Goal: Transaction & Acquisition: Purchase product/service

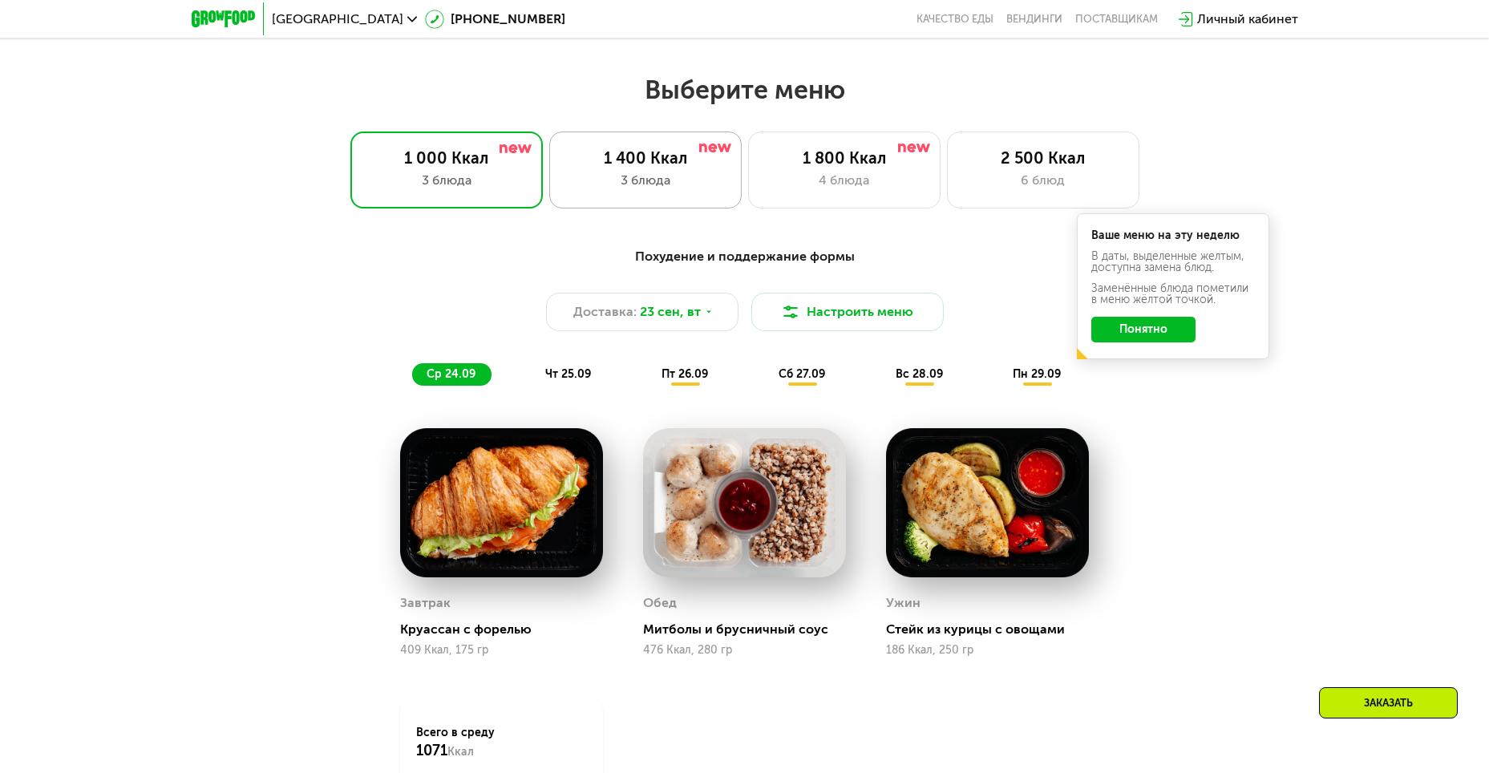
scroll to position [1283, 0]
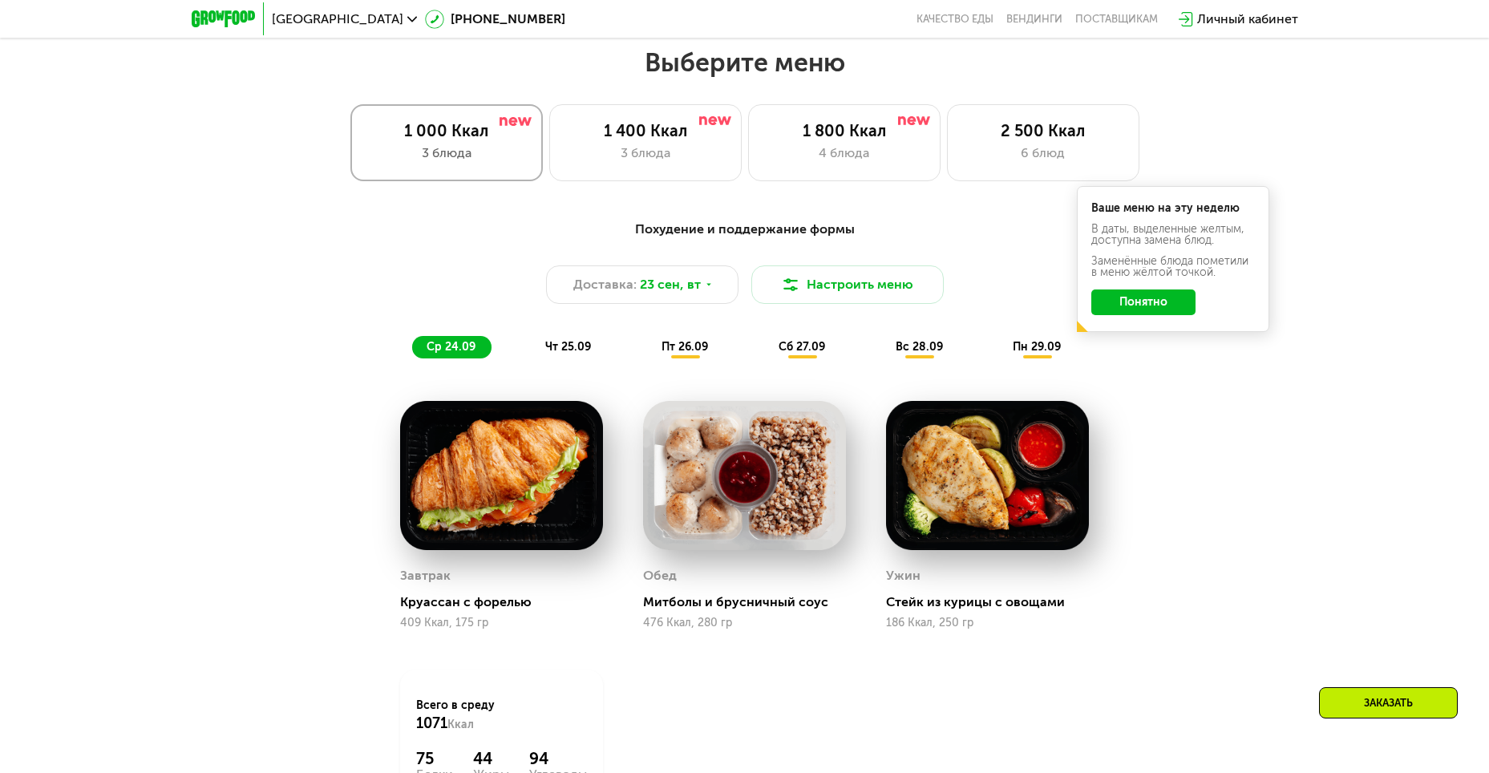
click at [429, 163] on div "3 блюда" at bounding box center [446, 153] width 159 height 19
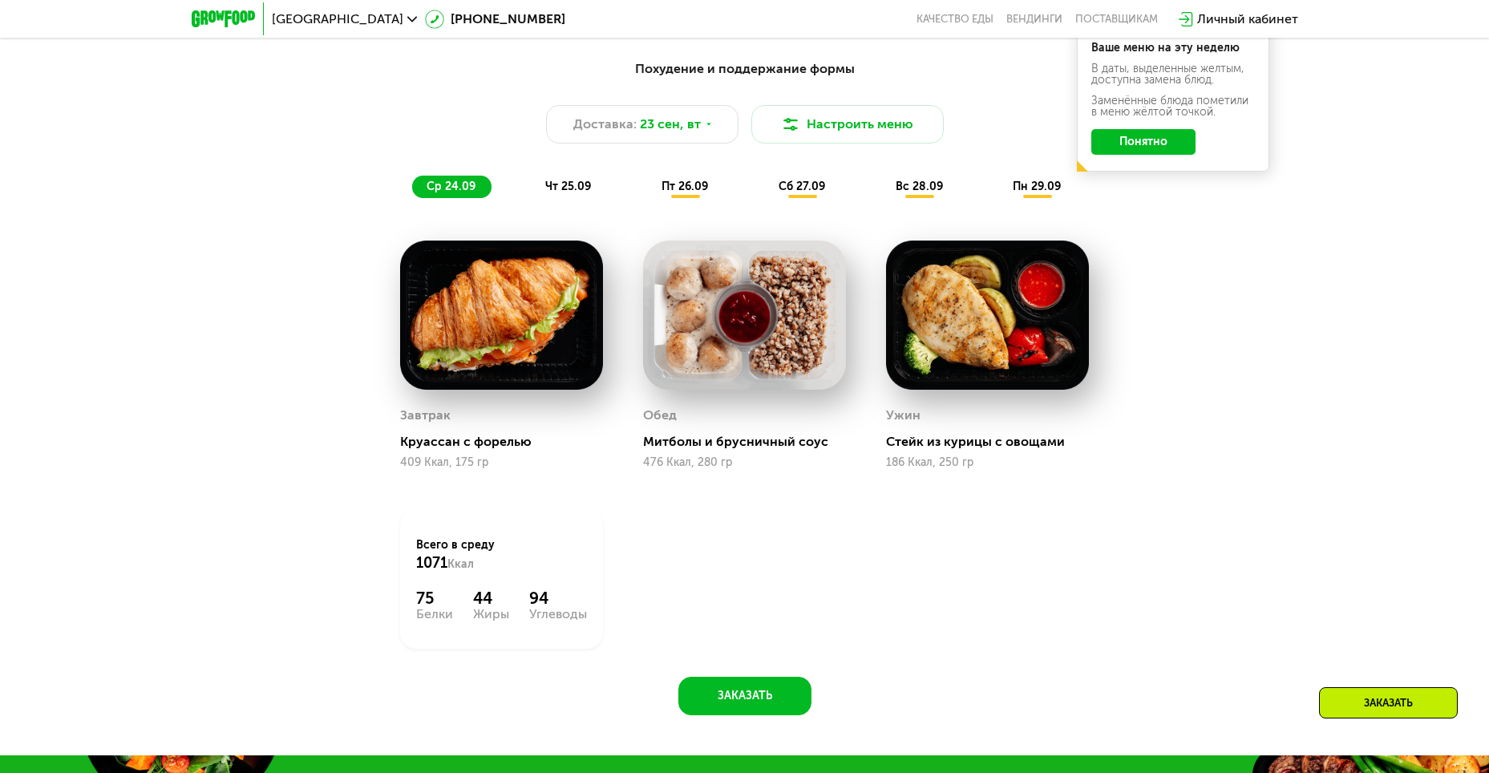
click at [1175, 151] on button "Понятно" at bounding box center [1144, 142] width 104 height 26
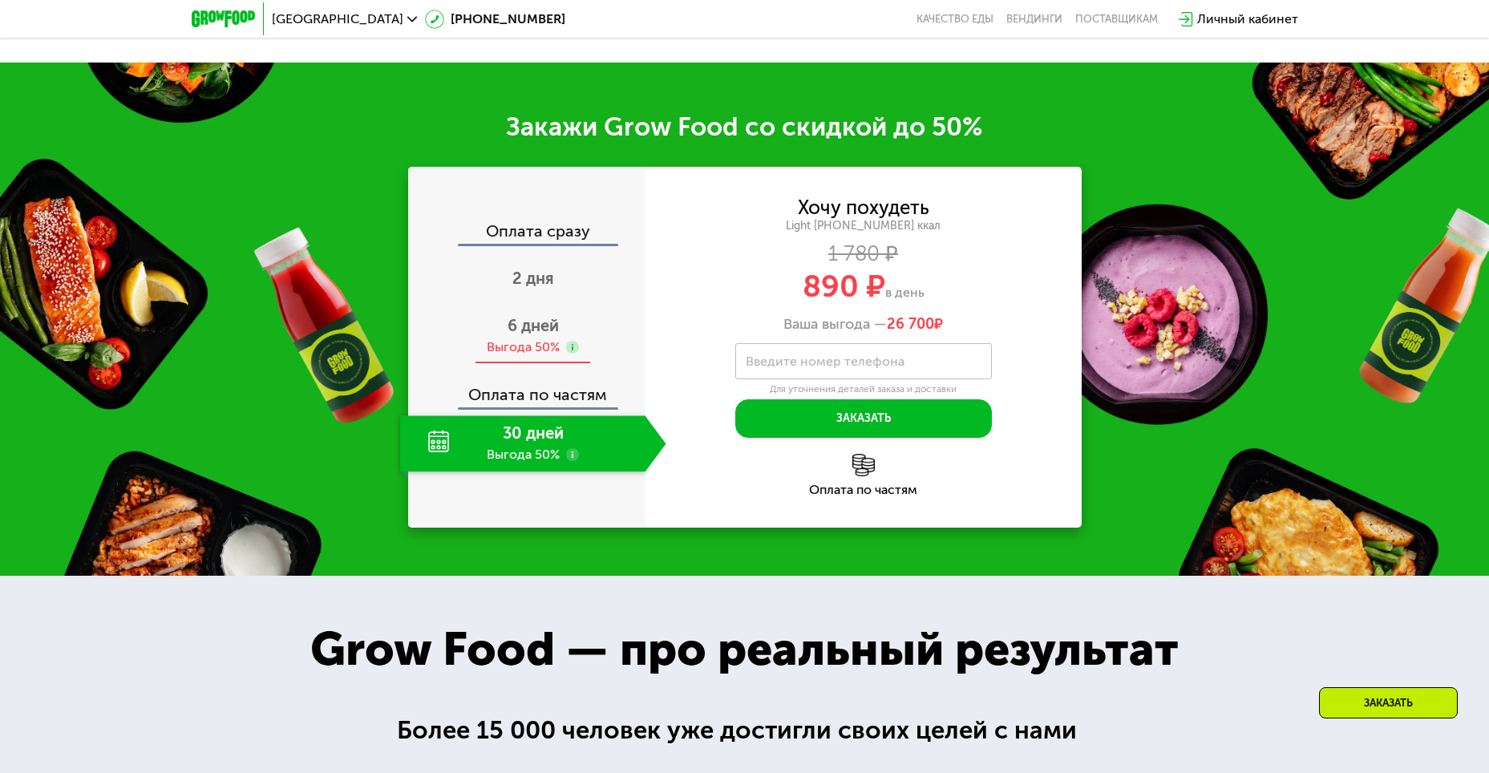
scroll to position [2166, 0]
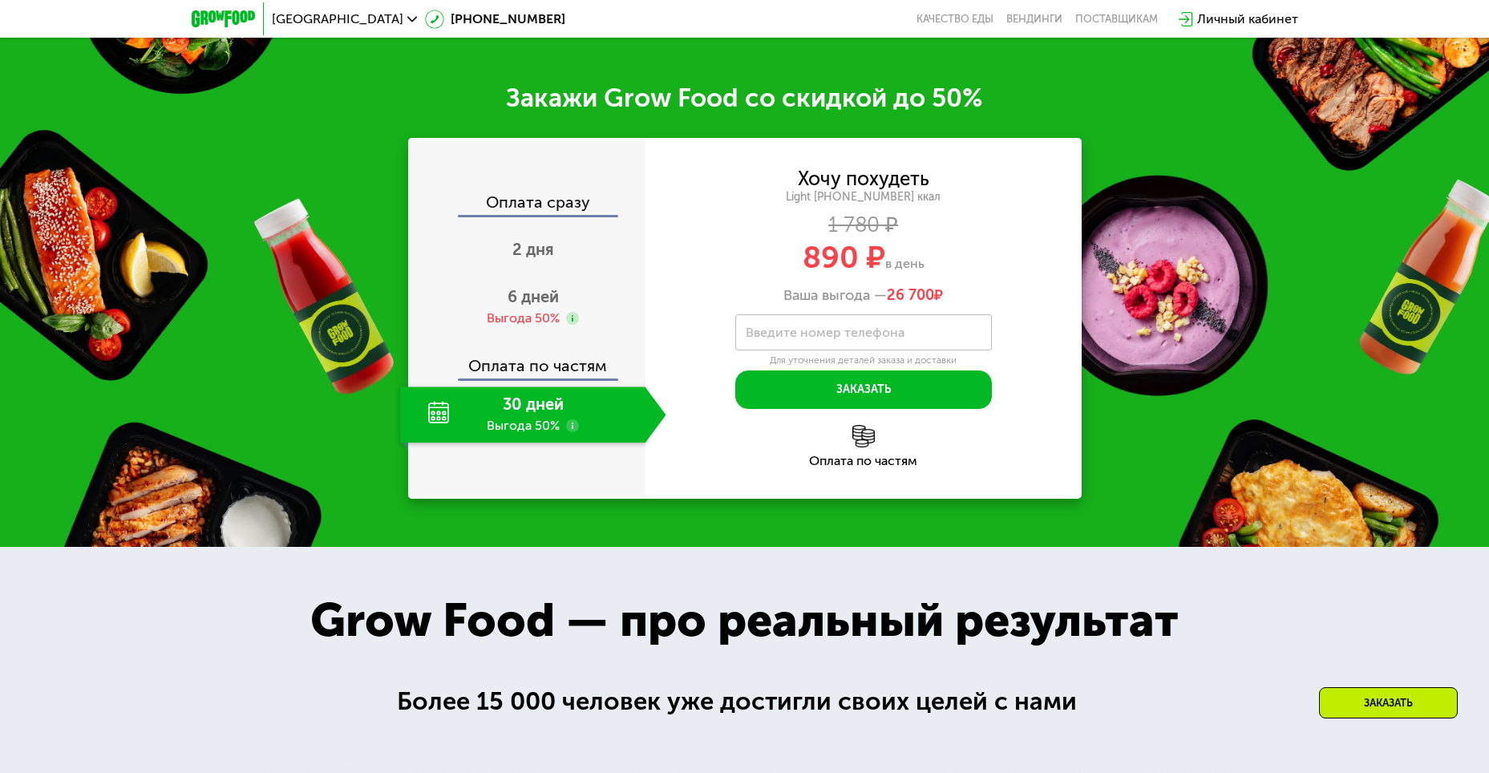
click at [526, 418] on div "30 дней Выгода 50%" at bounding box center [522, 415] width 245 height 56
click at [545, 416] on div "30 дней Выгода 50%" at bounding box center [522, 415] width 245 height 56
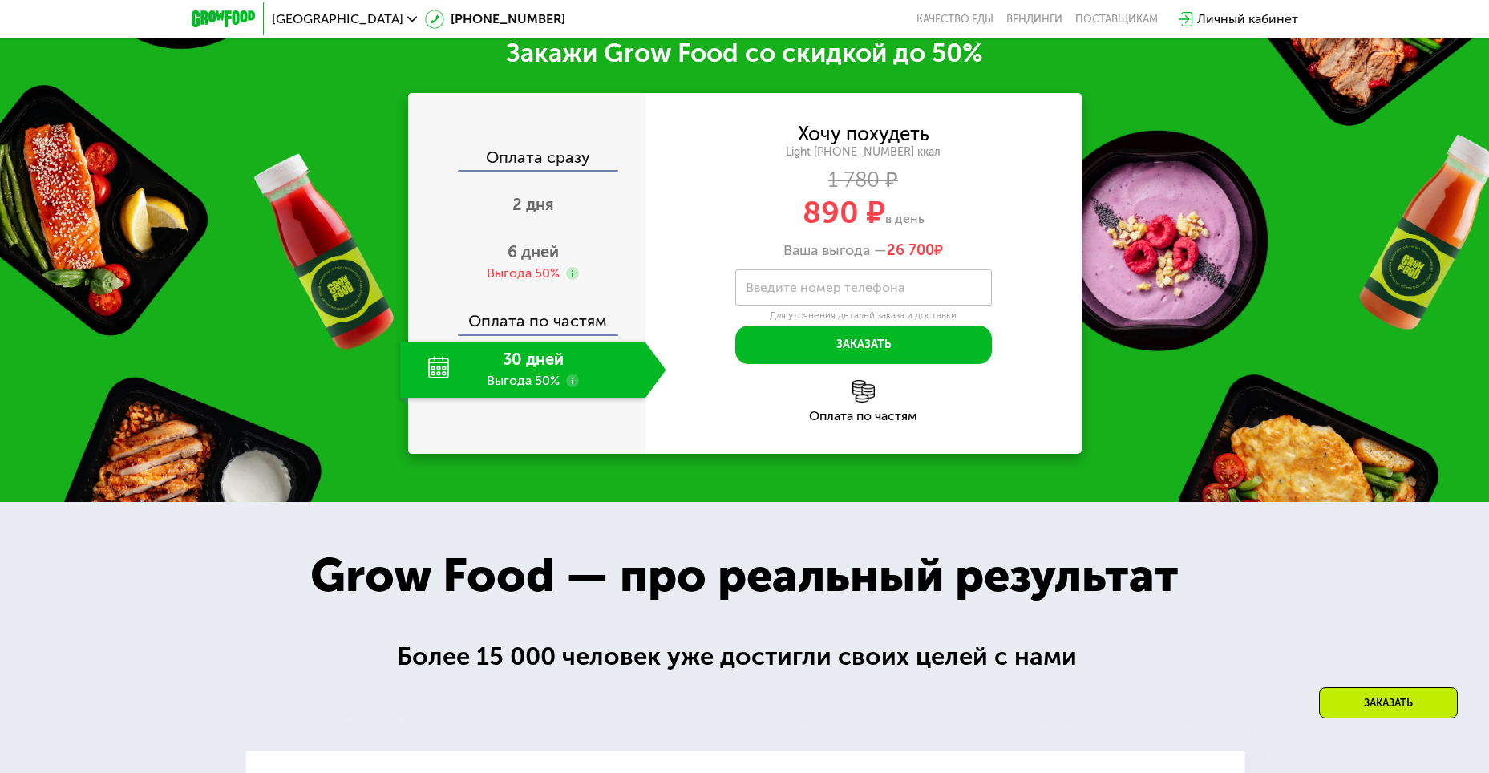
scroll to position [2246, 0]
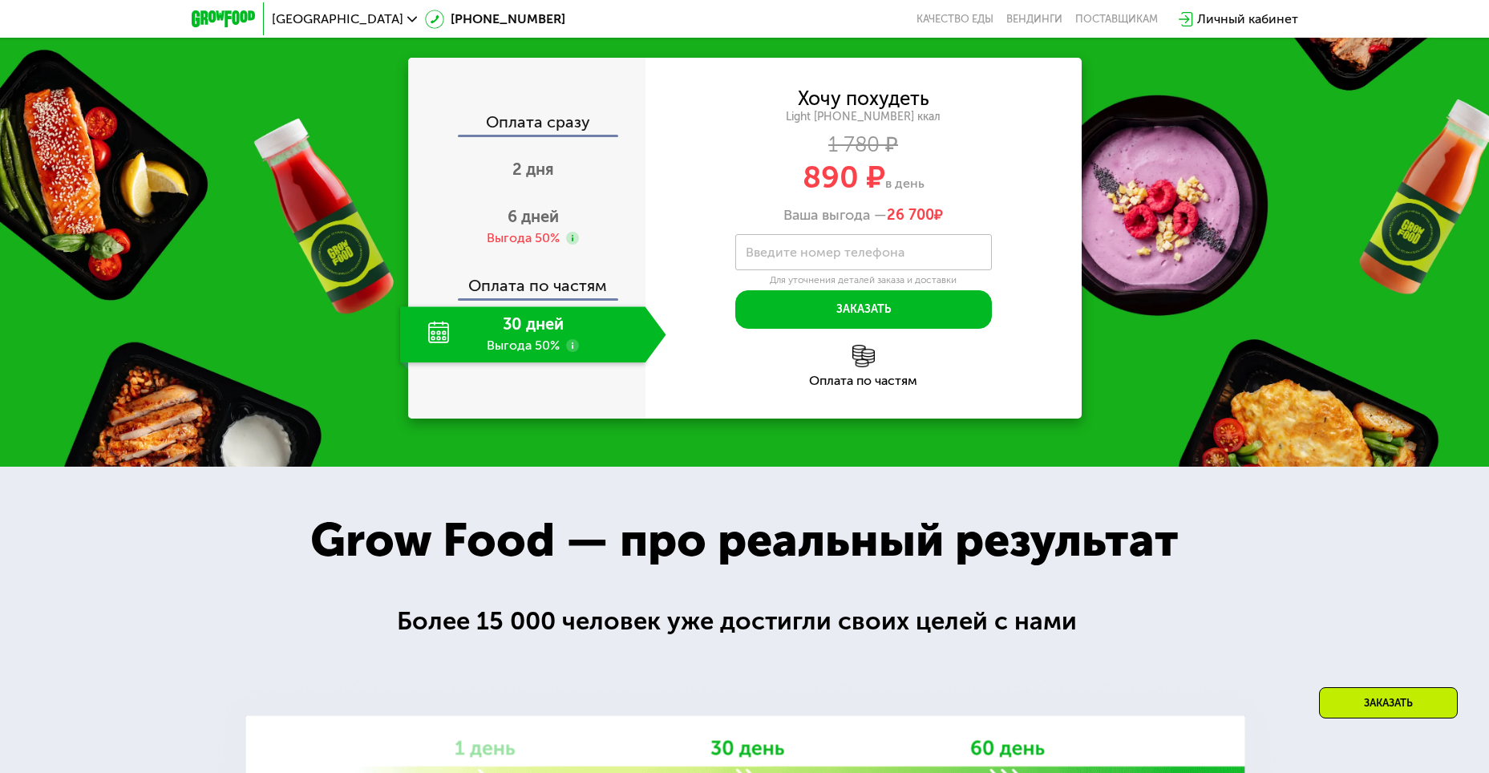
click at [573, 335] on div "30 дней Выгода 50%" at bounding box center [522, 334] width 245 height 56
click at [545, 346] on div "30 дней Выгода 50%" at bounding box center [522, 334] width 245 height 56
click at [532, 334] on div "30 дней Выгода 50%" at bounding box center [522, 334] width 245 height 56
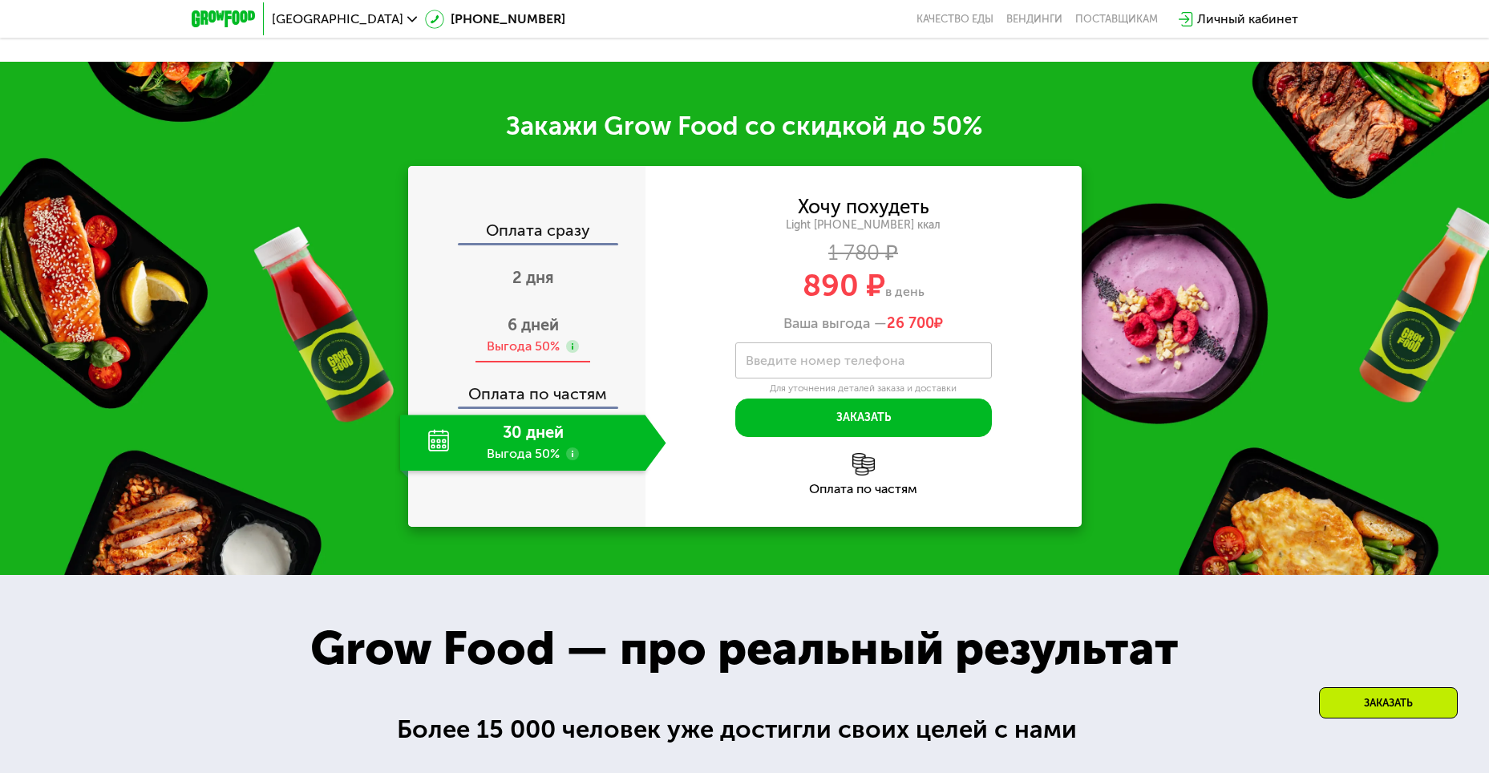
scroll to position [2166, 0]
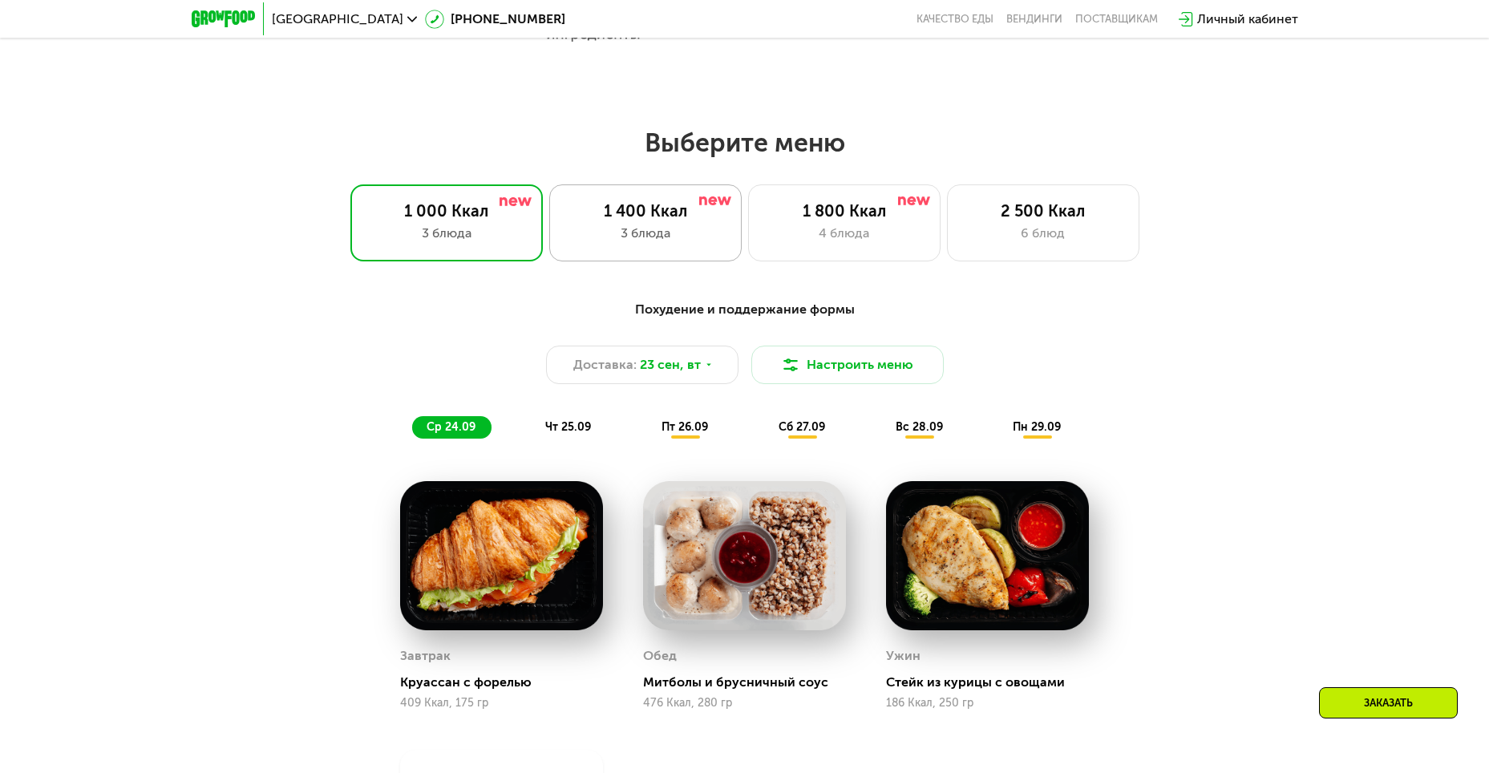
click at [665, 221] on div "1 400 Ккал" at bounding box center [645, 210] width 159 height 19
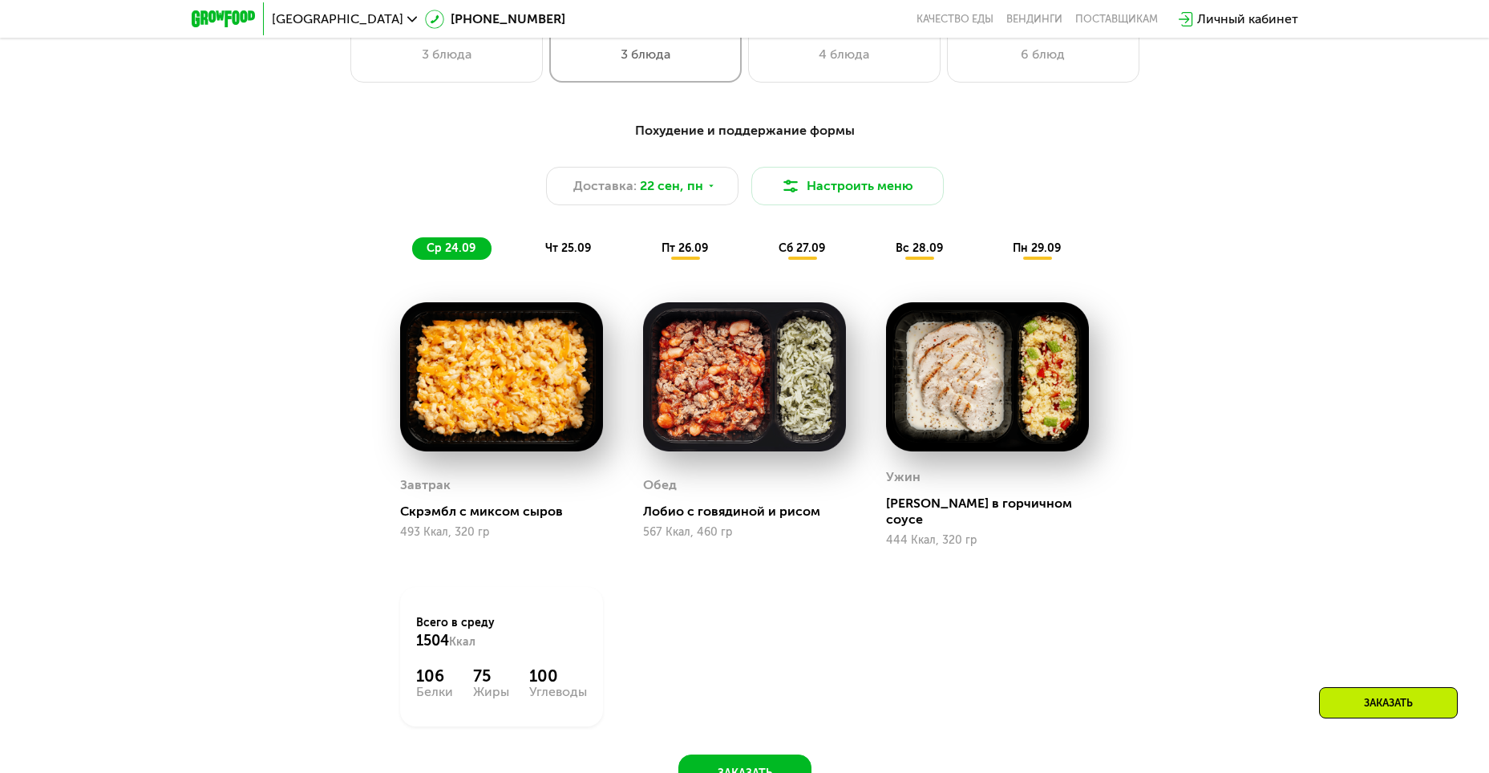
scroll to position [1203, 0]
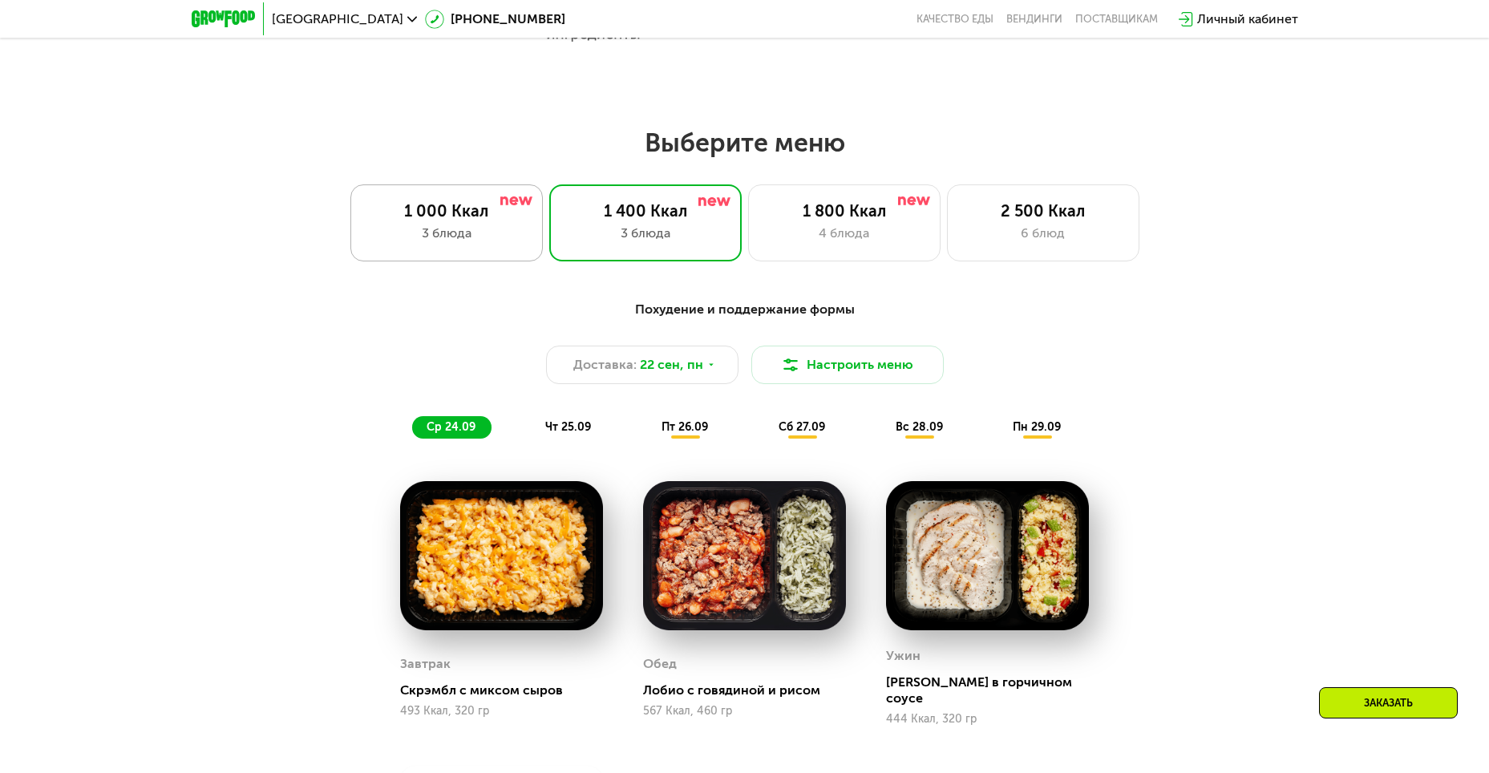
click at [525, 231] on div "3 блюда" at bounding box center [446, 233] width 159 height 19
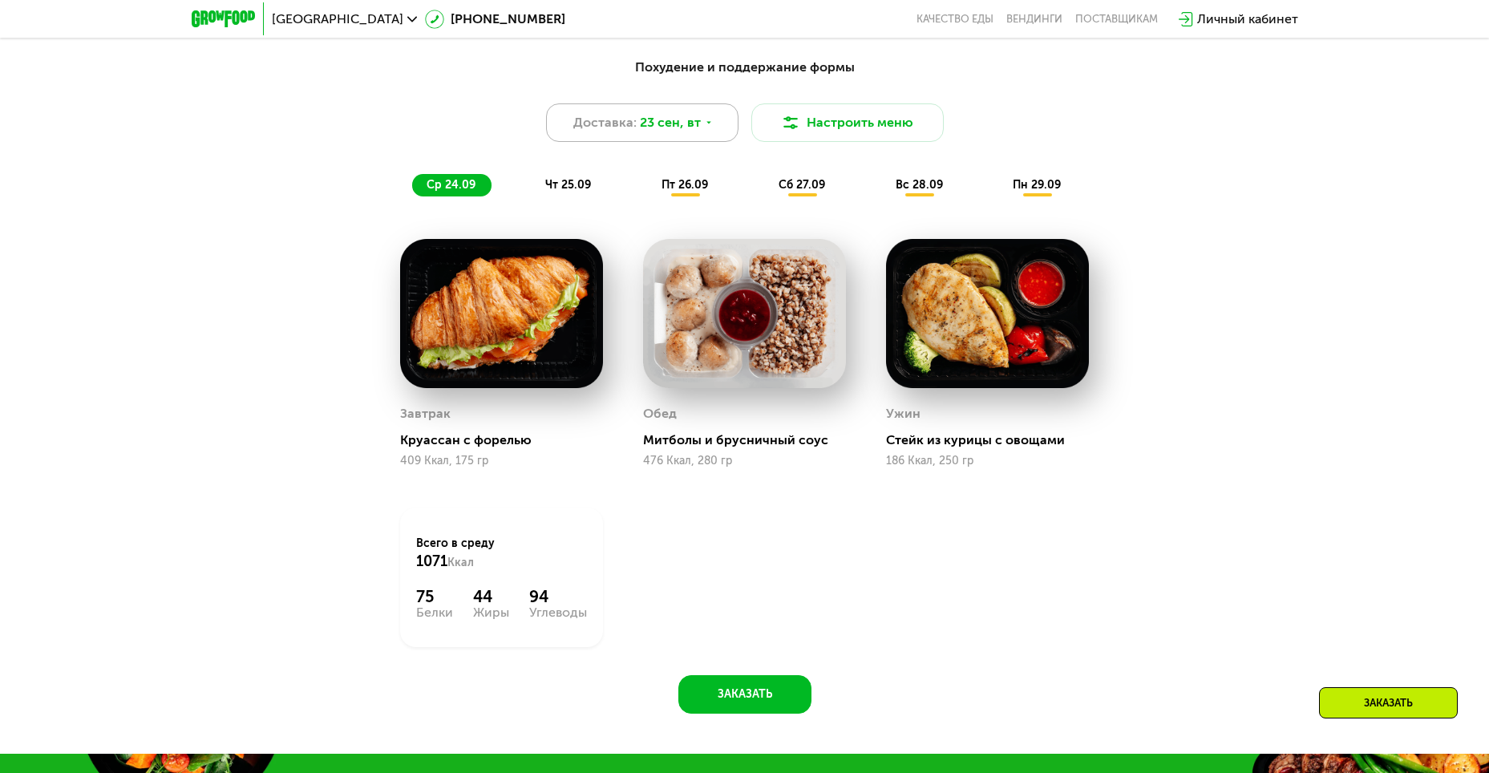
scroll to position [1444, 0]
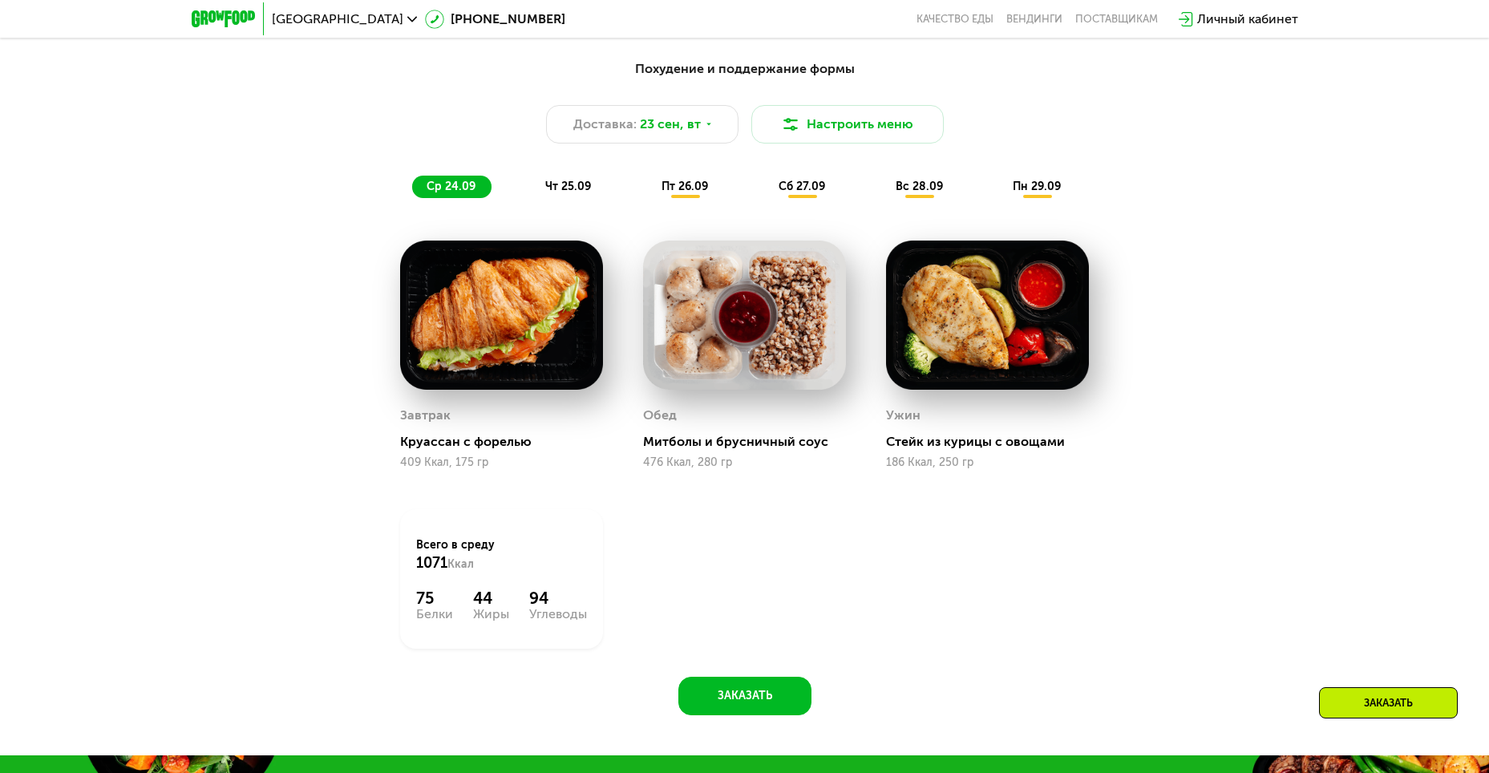
click at [582, 177] on div "Похудение и поддержание формы Доставка: [DATE] Настроить меню ср 24.09 чт 25.09…" at bounding box center [745, 128] width 950 height 139
click at [587, 190] on span "чт 25.09" at bounding box center [568, 187] width 46 height 14
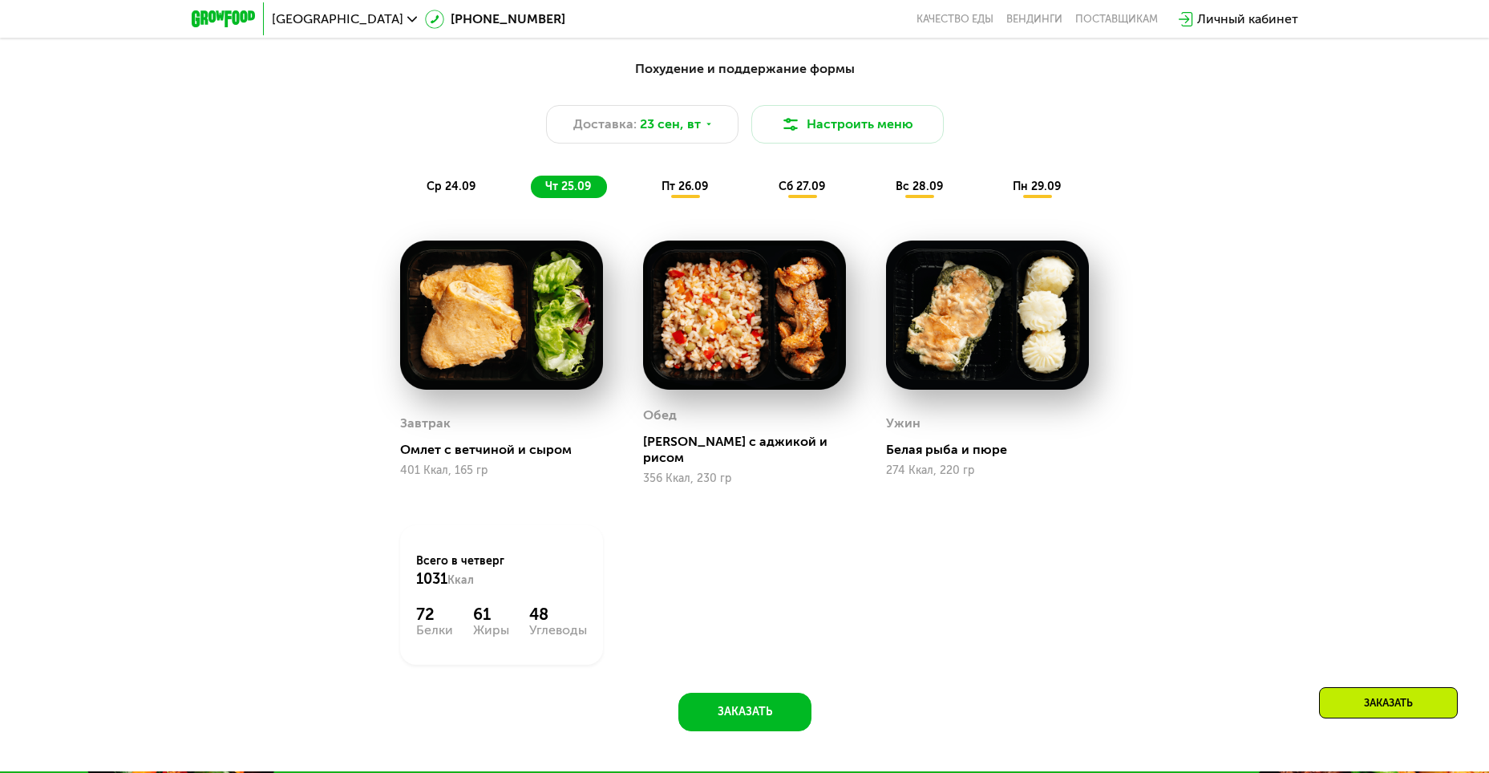
click at [663, 188] on span "пт 26.09" at bounding box center [685, 187] width 47 height 14
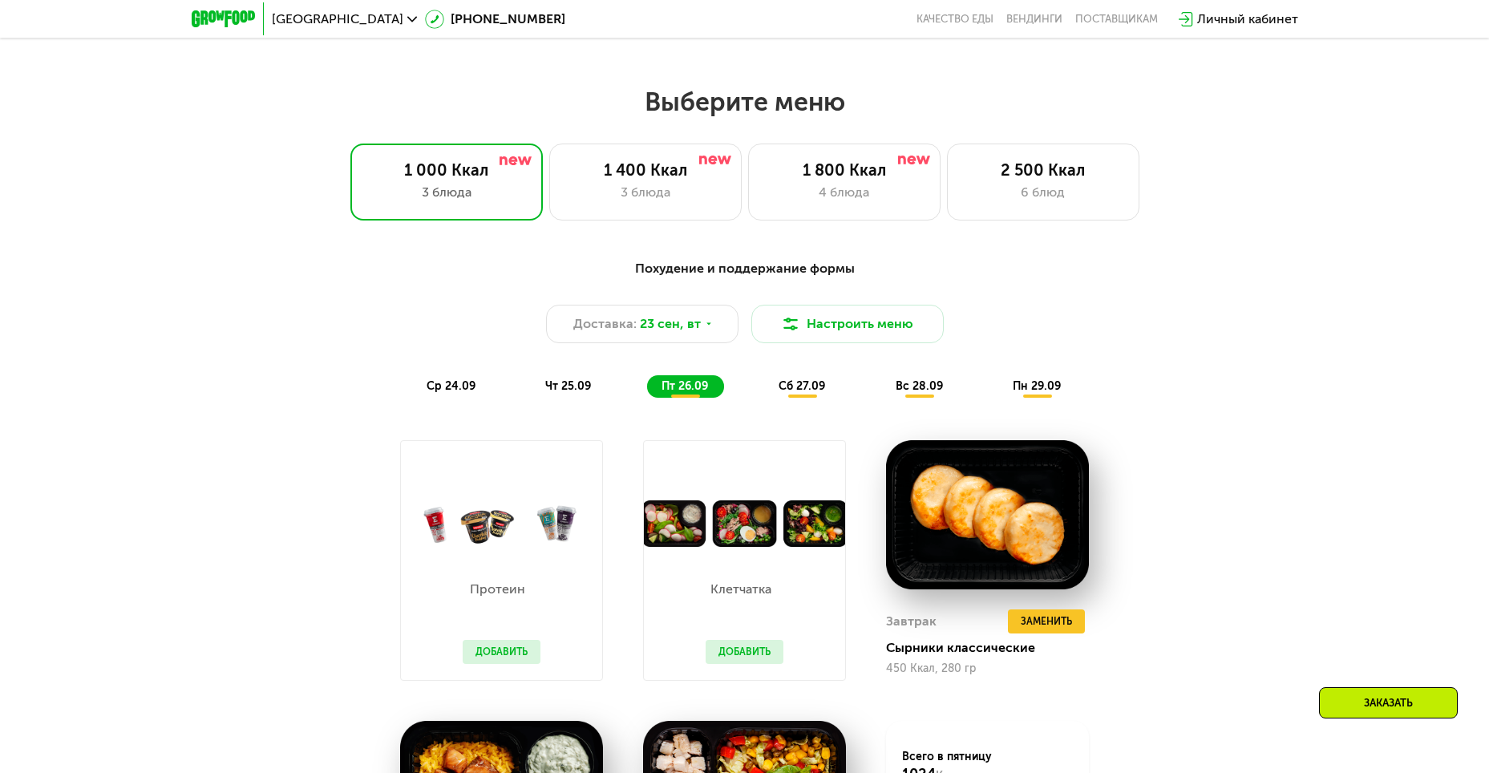
scroll to position [1283, 0]
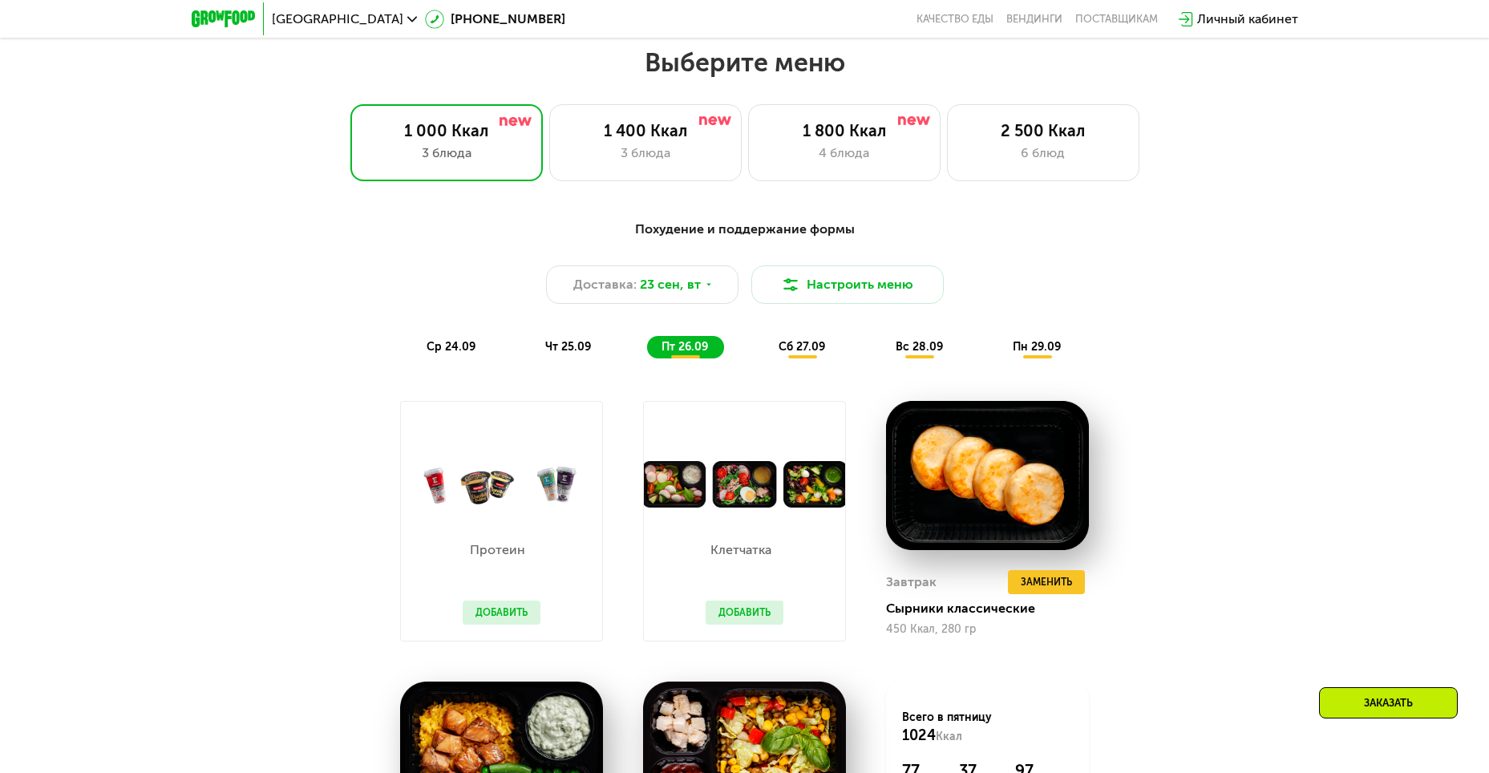
drag, startPoint x: 419, startPoint y: 339, endPoint x: 429, endPoint y: 352, distance: 16.5
click at [419, 339] on div "Похудение и поддержание формы Доставка: [DATE] Настроить меню ср 24.09 чт 25.09…" at bounding box center [745, 289] width 950 height 139
click at [429, 352] on span "ср 24.09" at bounding box center [451, 347] width 49 height 14
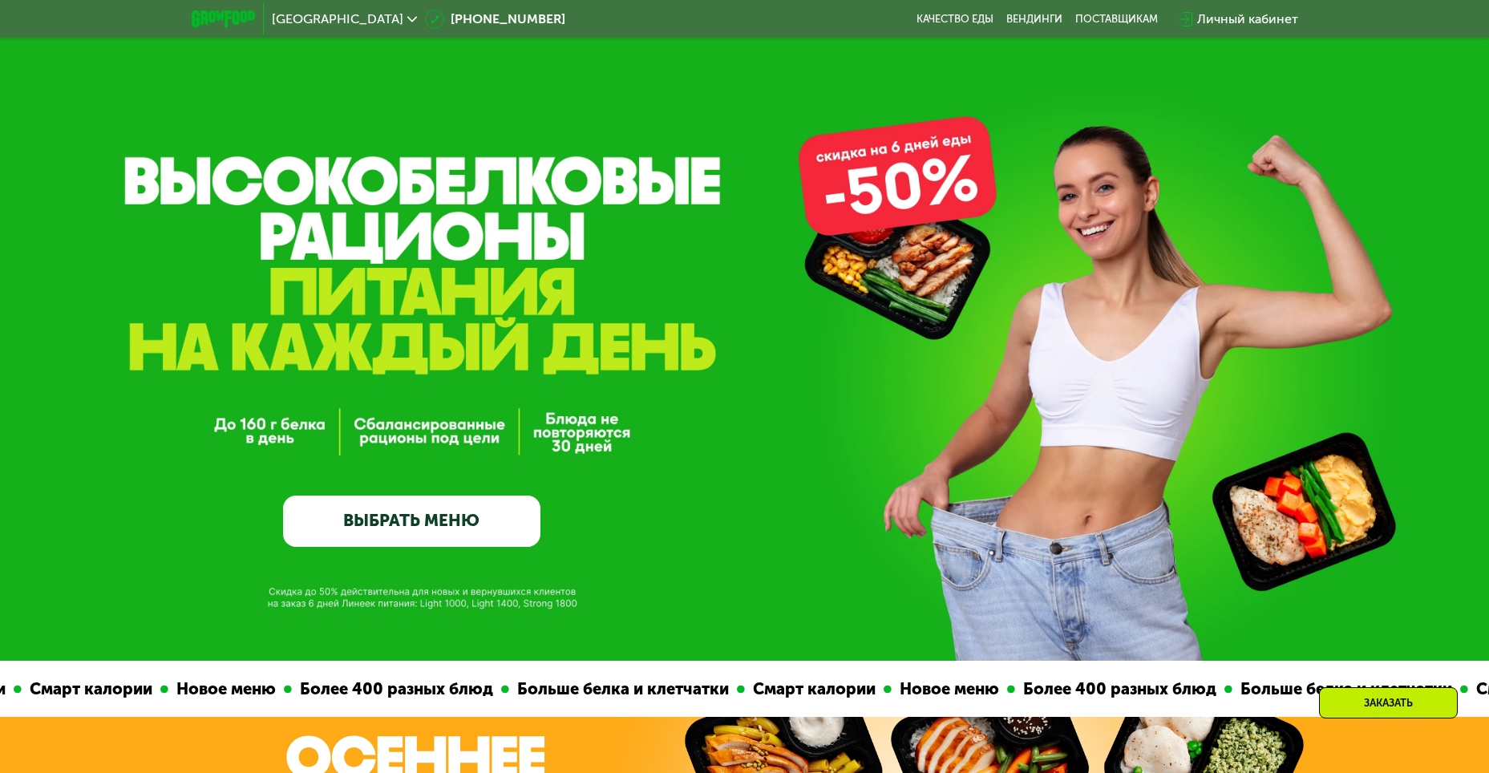
scroll to position [0, 0]
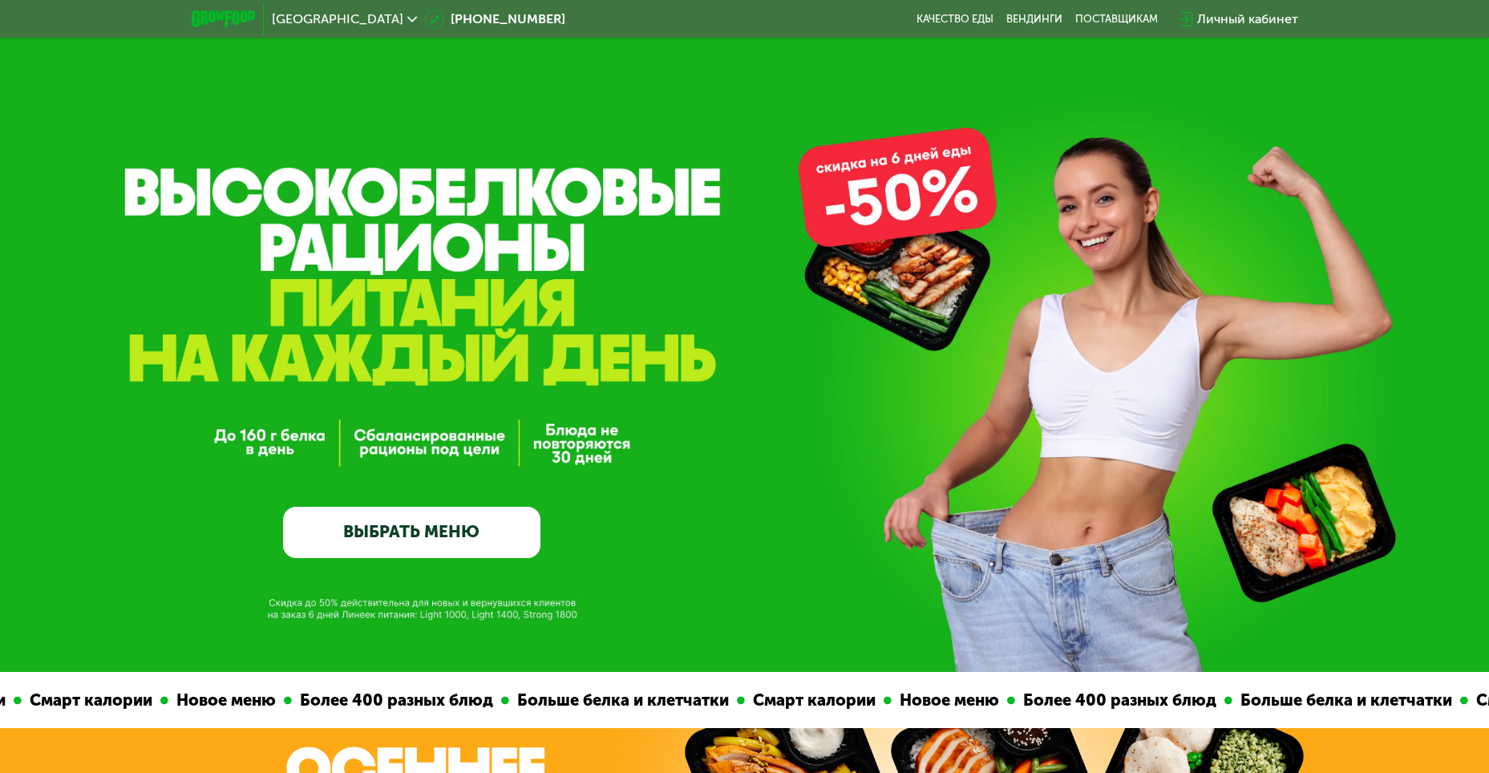
click at [452, 552] on link "ВЫБРАТЬ МЕНЮ" at bounding box center [411, 532] width 257 height 51
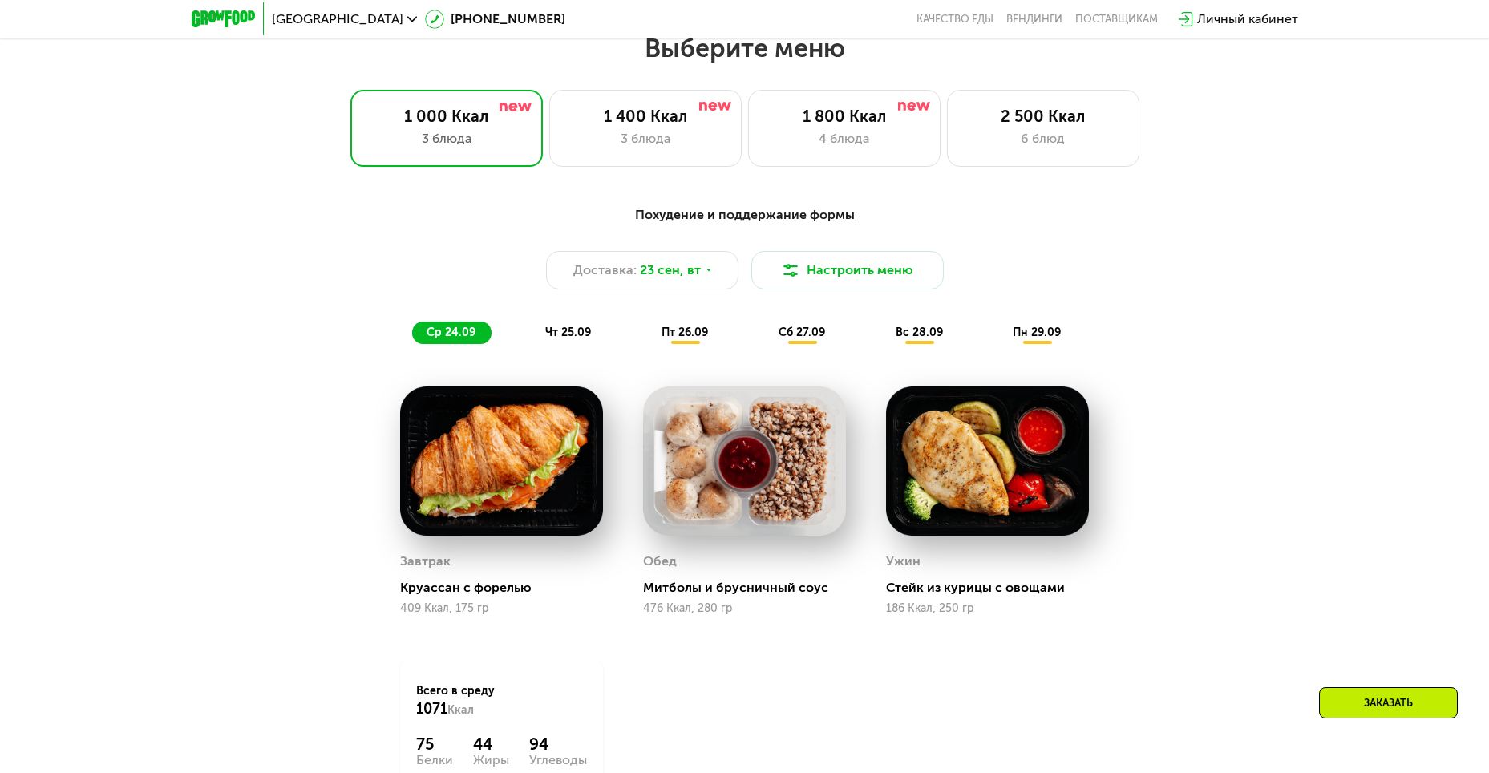
scroll to position [1378, 0]
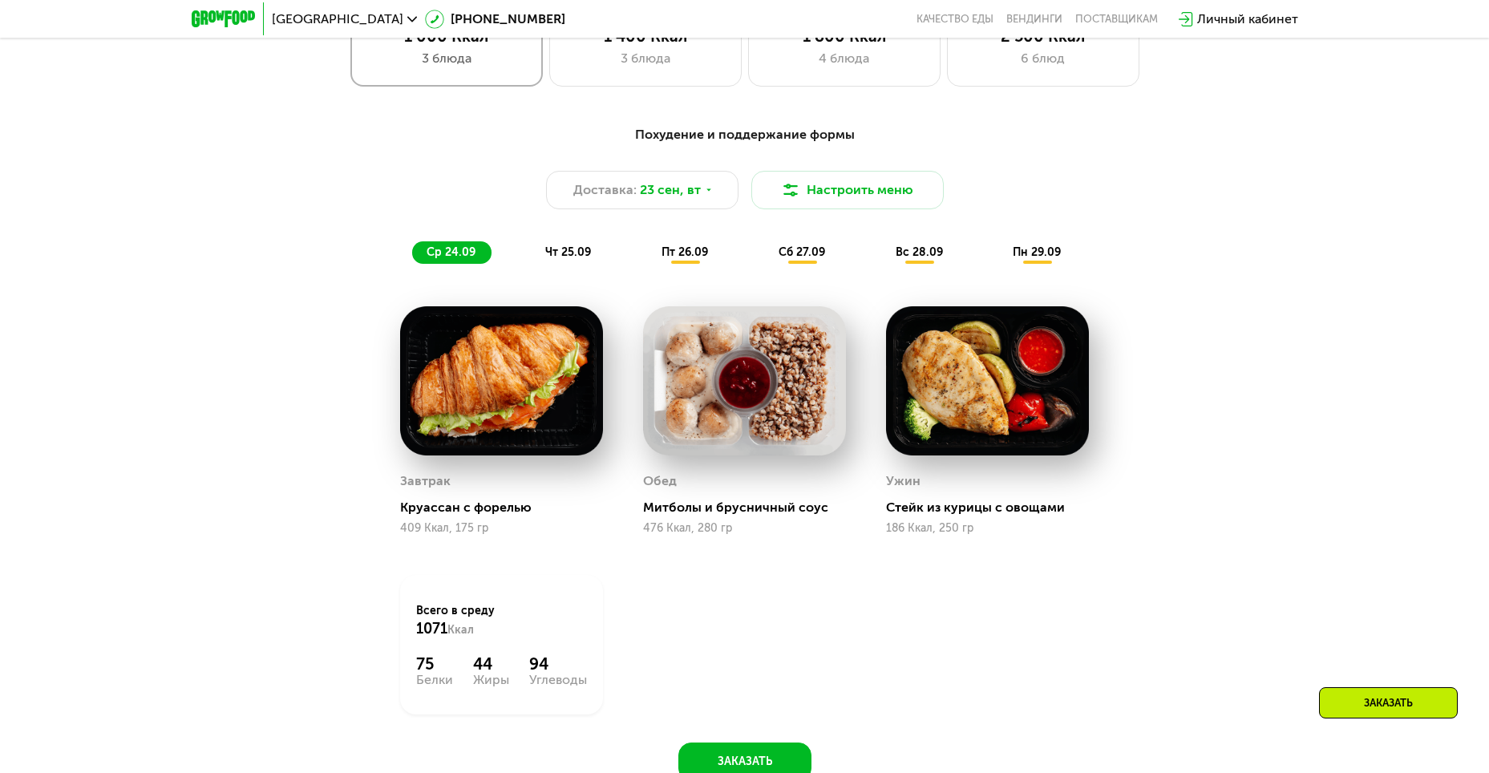
click at [486, 78] on div "1 000 Ккал 3 блюда" at bounding box center [447, 48] width 193 height 77
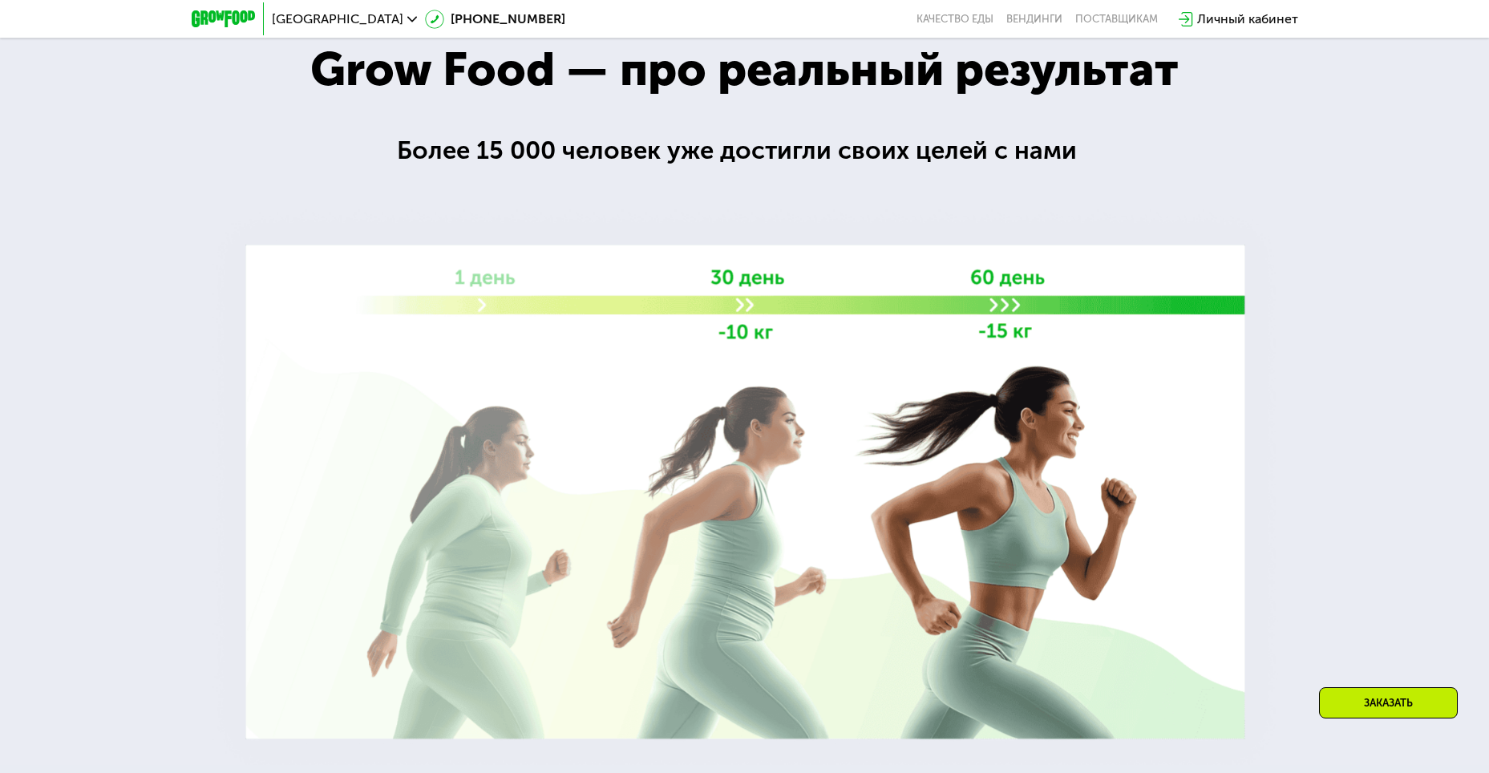
scroll to position [2742, 0]
